Goal: Transaction & Acquisition: Purchase product/service

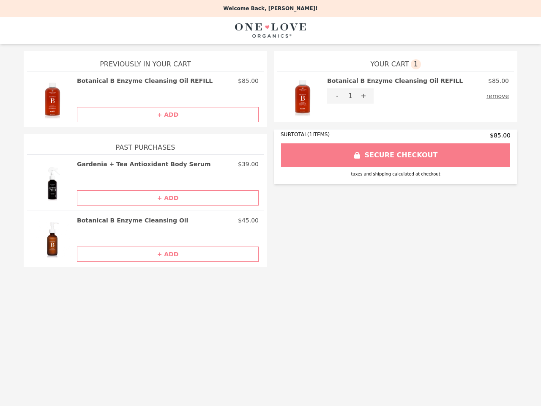
click at [302, 97] on img at bounding box center [302, 96] width 41 height 41
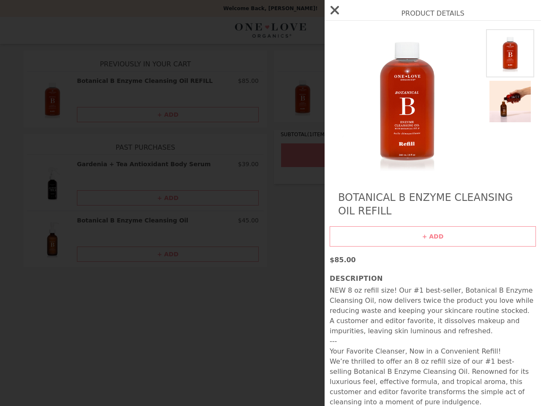
click at [418, 81] on div "Product Details Botanical B Enzyme Cleansing Oil REFILL + ADD $85.00 Descriptio…" at bounding box center [270, 203] width 541 height 406
click at [337, 96] on img at bounding box center [406, 101] width 155 height 144
click at [363, 96] on div "Product Details Botanical B Enzyme Cleansing Oil REFILL + ADD $85.00 Descriptio…" at bounding box center [270, 203] width 541 height 406
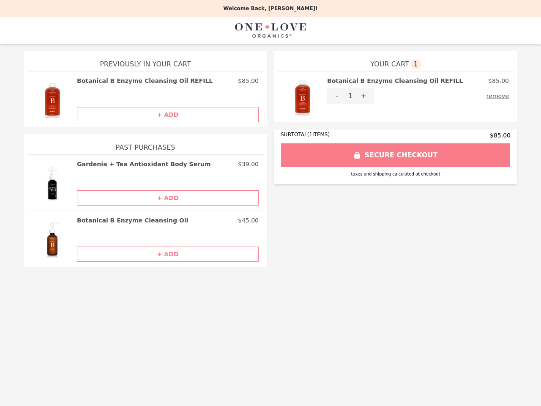
click at [499, 96] on button "remove" at bounding box center [497, 95] width 22 height 15
click at [52, 99] on img at bounding box center [52, 99] width 41 height 46
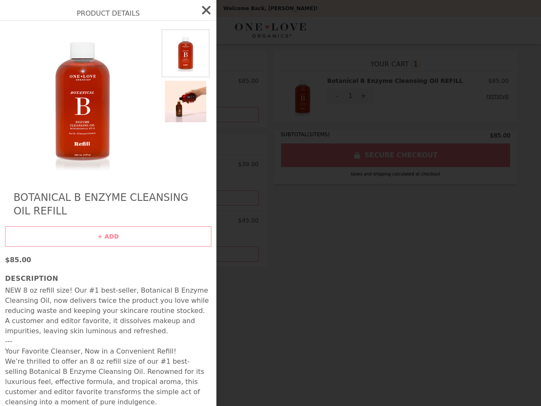
click at [168, 81] on div "Product Details Botanical B Enzyme Cleansing Oil REFILL + ADD $85.00 Descriptio…" at bounding box center [270, 203] width 541 height 406
click at [168, 114] on div at bounding box center [186, 101] width 52 height 144
click at [52, 182] on div "Product Details Botanical B Enzyme Cleansing Oil REFILL + ADD $85.00 Descriptio…" at bounding box center [270, 203] width 541 height 406
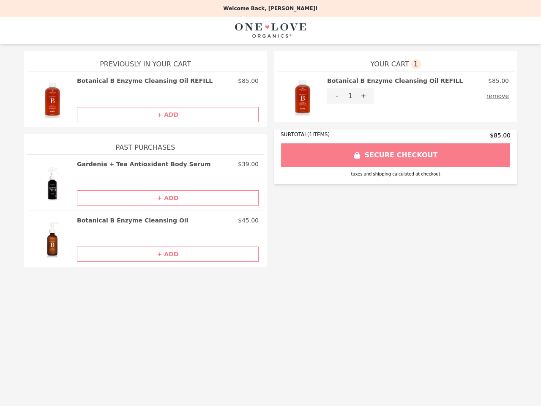
click at [168, 164] on h2 "Gardenia + Tea Antioxidant Body Serum" at bounding box center [144, 164] width 134 height 8
